Goal: Task Accomplishment & Management: Use online tool/utility

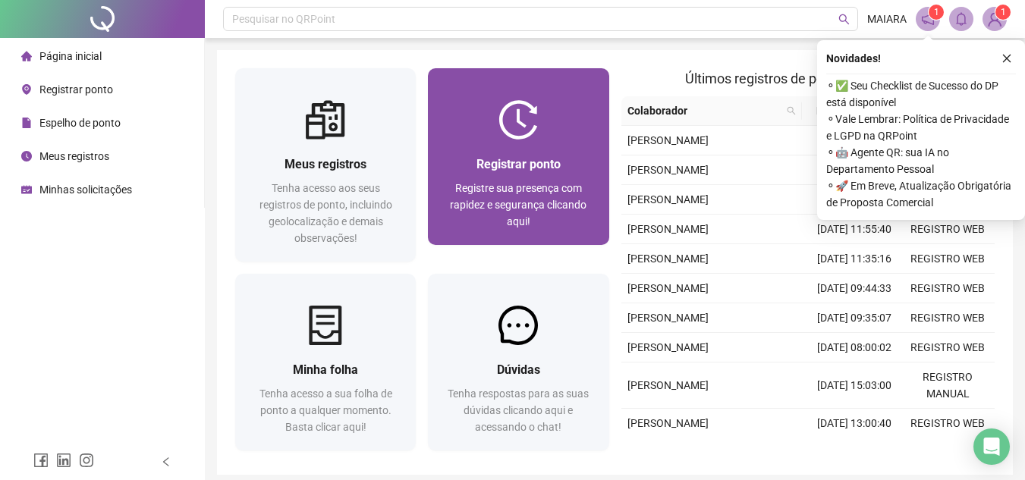
click at [533, 130] on img at bounding box center [517, 119] width 39 height 39
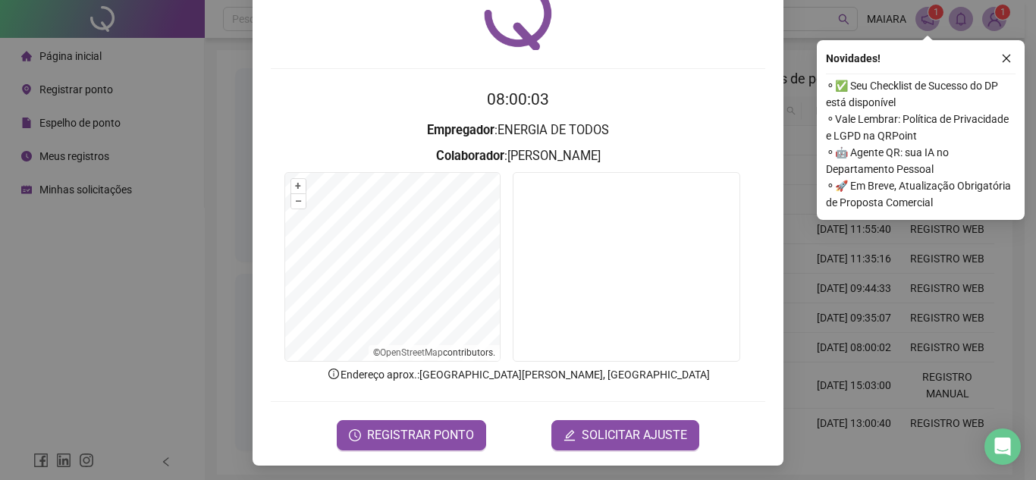
scroll to position [79, 0]
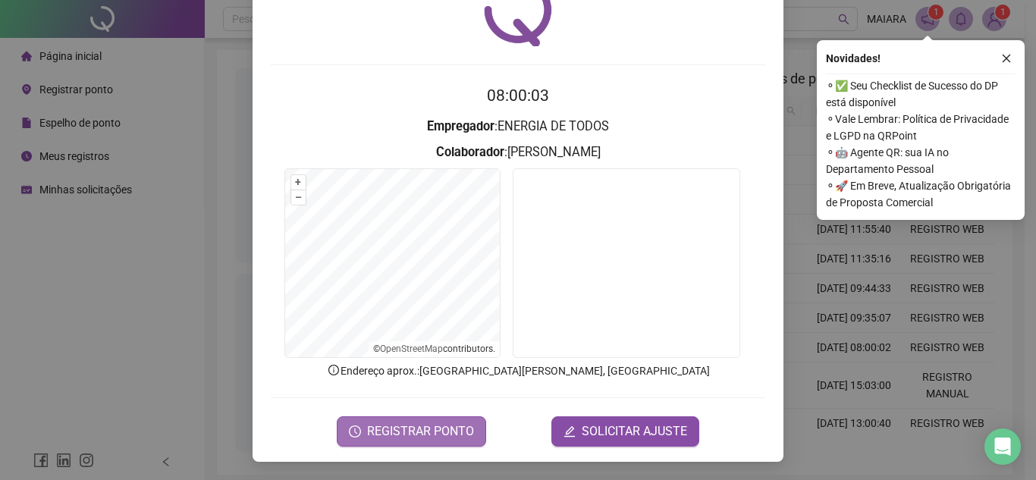
click at [418, 431] on span "REGISTRAR PONTO" at bounding box center [420, 432] width 107 height 18
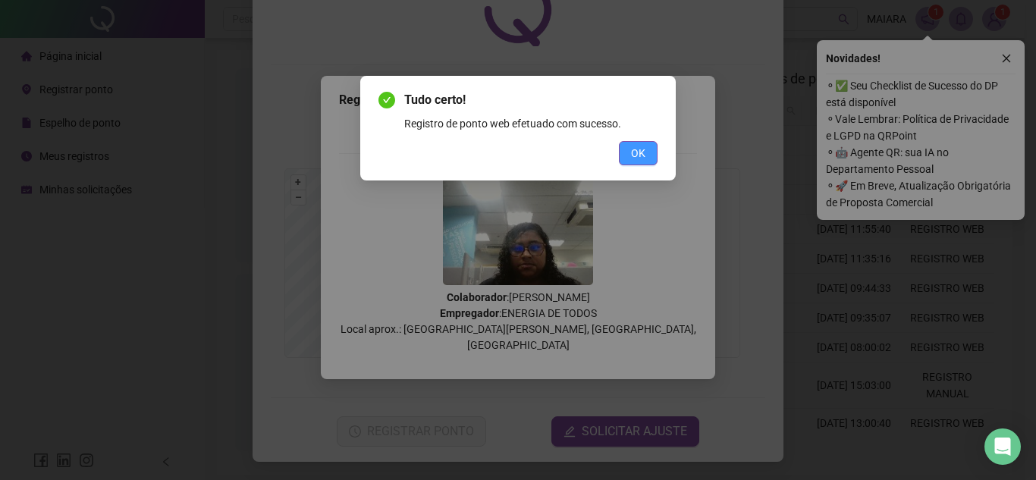
click at [634, 155] on span "OK" at bounding box center [638, 153] width 14 height 17
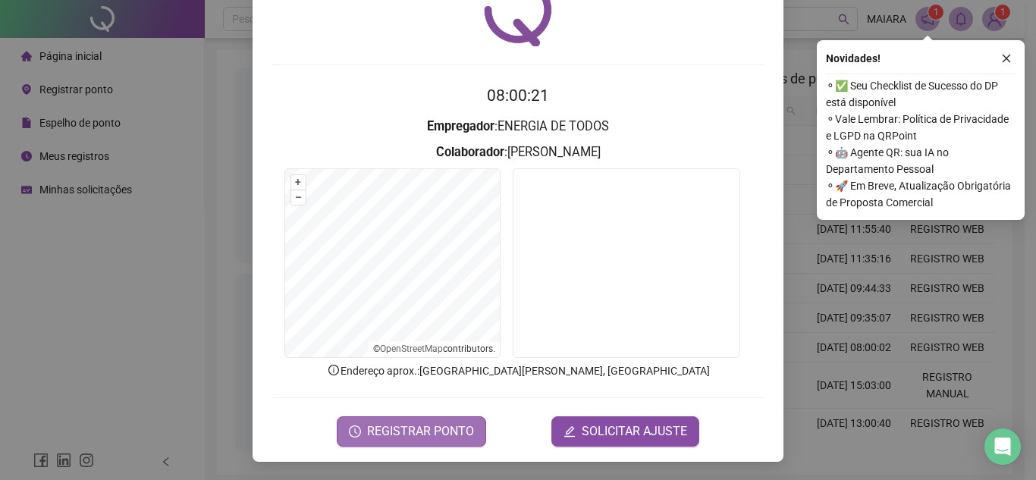
click at [417, 426] on span "REGISTRAR PONTO" at bounding box center [420, 432] width 107 height 18
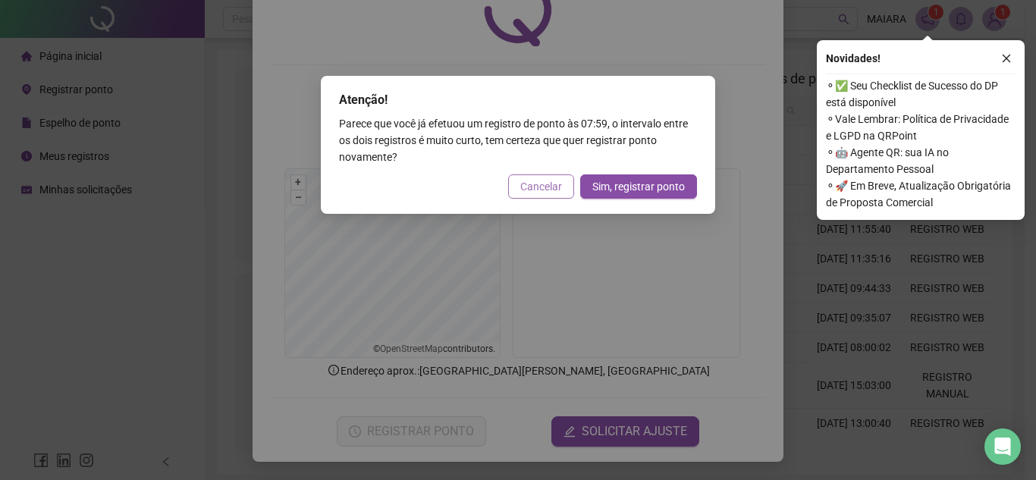
click at [533, 184] on span "Cancelar" at bounding box center [541, 186] width 42 height 17
